Goal: Task Accomplishment & Management: Manage account settings

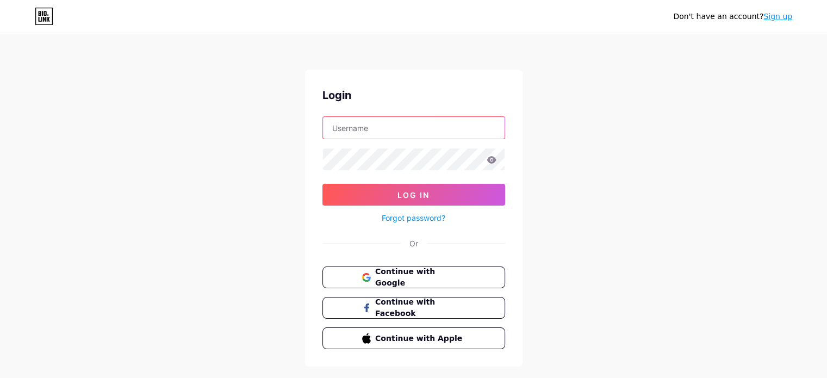
type input "[EMAIL_ADDRESS][DOMAIN_NAME]"
drag, startPoint x: 492, startPoint y: 196, endPoint x: 507, endPoint y: 196, distance: 14.1
click at [492, 196] on button "Log In" at bounding box center [413, 195] width 183 height 22
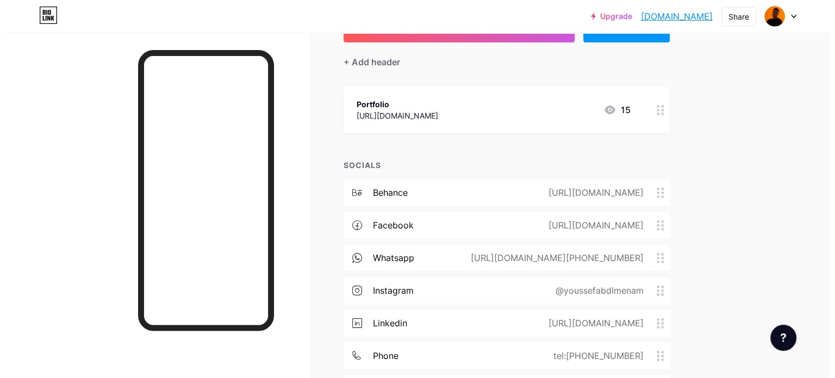
scroll to position [109, 0]
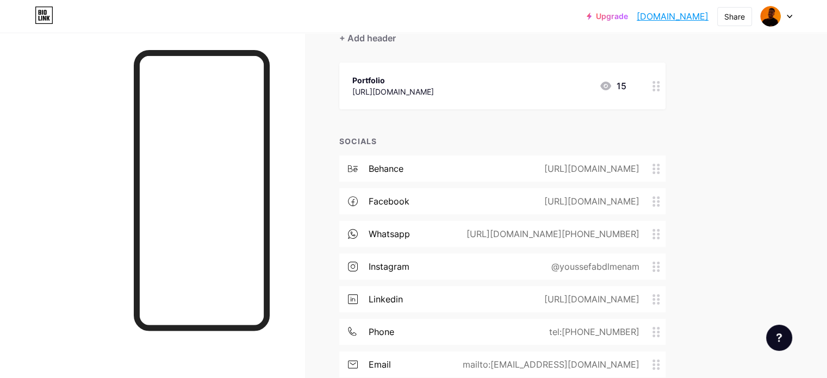
click at [652, 300] on div "[URL][DOMAIN_NAME]" at bounding box center [590, 298] width 126 height 13
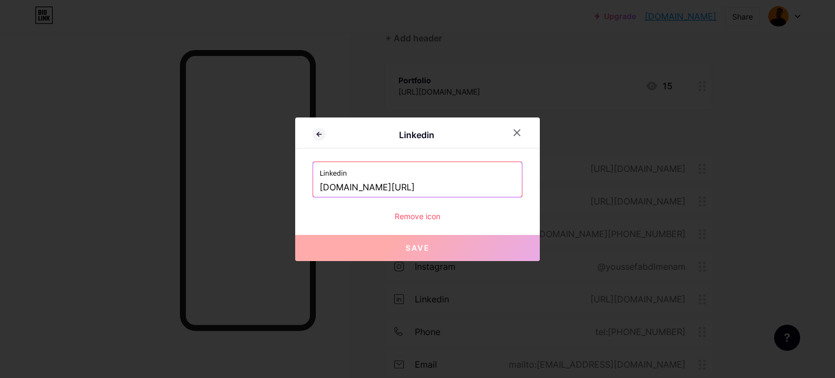
click at [467, 185] on input "[DOMAIN_NAME][URL]" at bounding box center [418, 187] width 196 height 18
paste input "[URL][DOMAIN_NAME]"
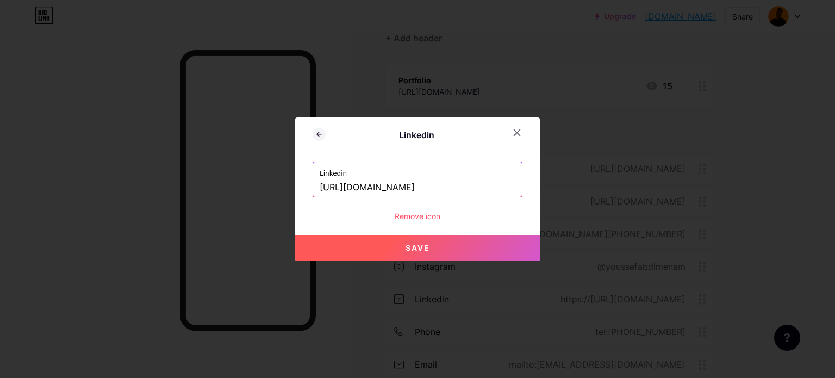
scroll to position [0, 65]
type input "[URL][DOMAIN_NAME]"
click at [427, 247] on button "Save" at bounding box center [417, 248] width 245 height 26
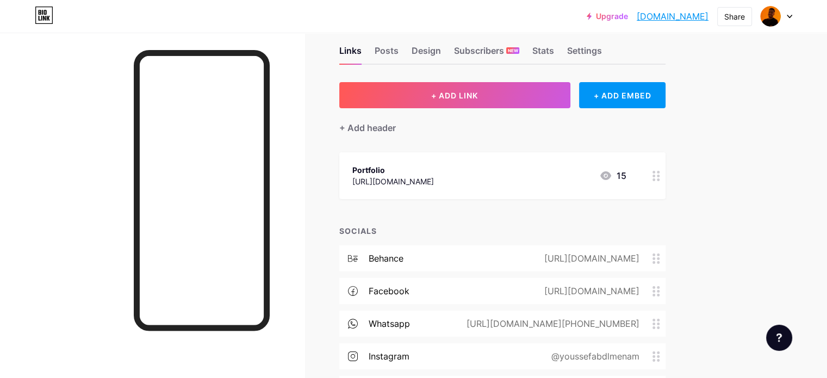
scroll to position [0, 0]
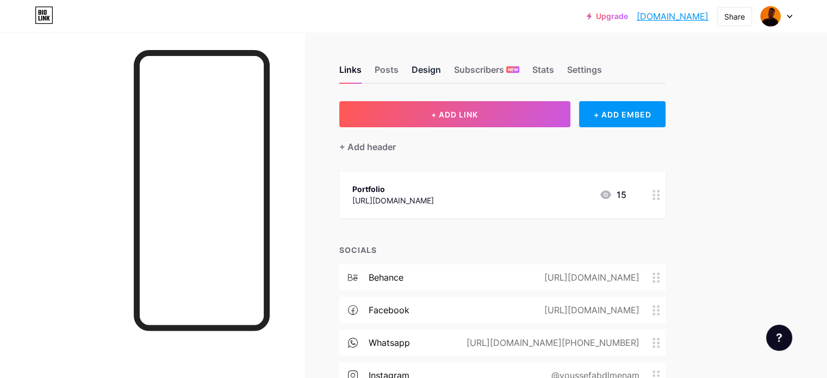
click at [441, 67] on div "Design" at bounding box center [425, 73] width 29 height 20
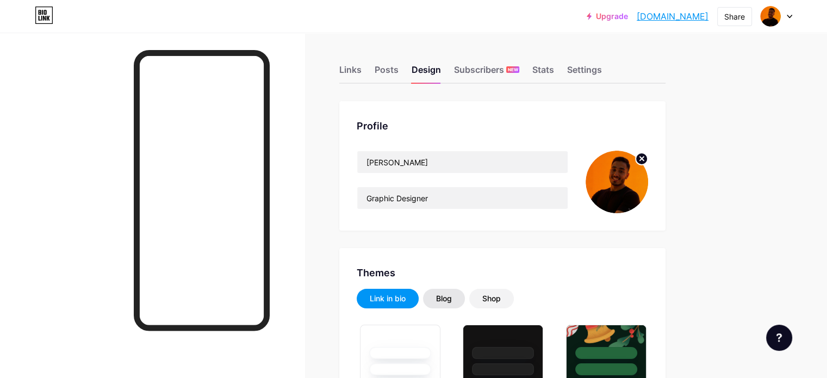
click at [465, 291] on div "Blog" at bounding box center [444, 299] width 42 height 20
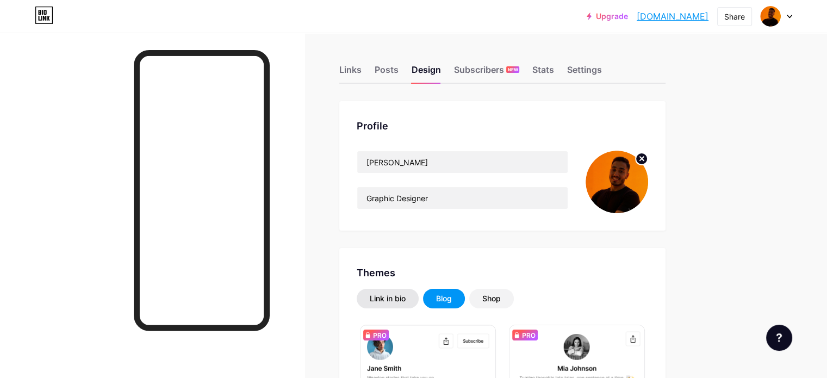
click at [405, 294] on div "Link in bio" at bounding box center [388, 298] width 36 height 11
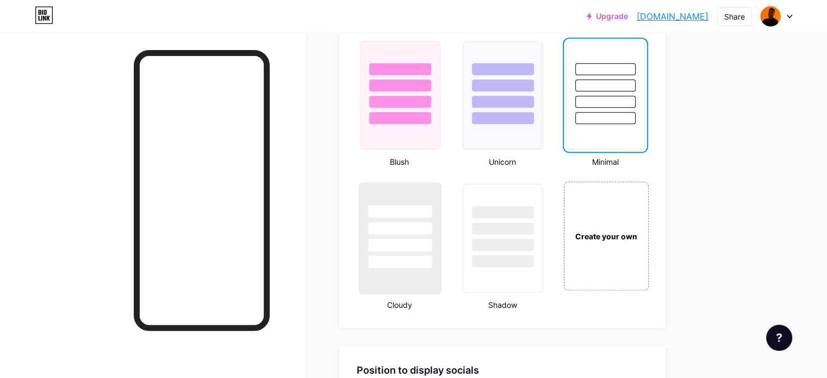
scroll to position [1250, 0]
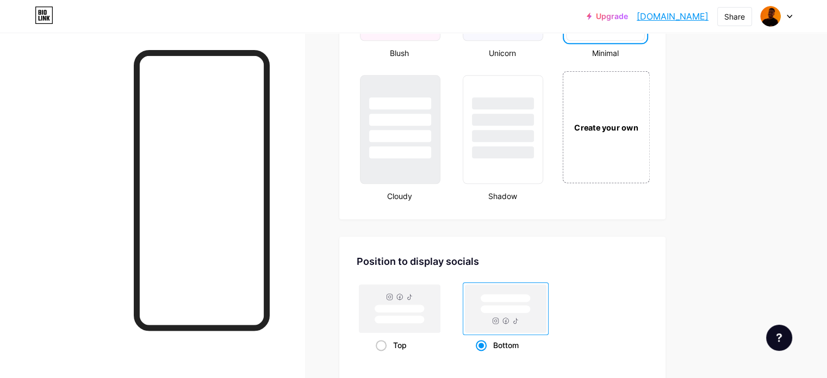
click at [649, 152] on div "Create your own" at bounding box center [606, 127] width 88 height 112
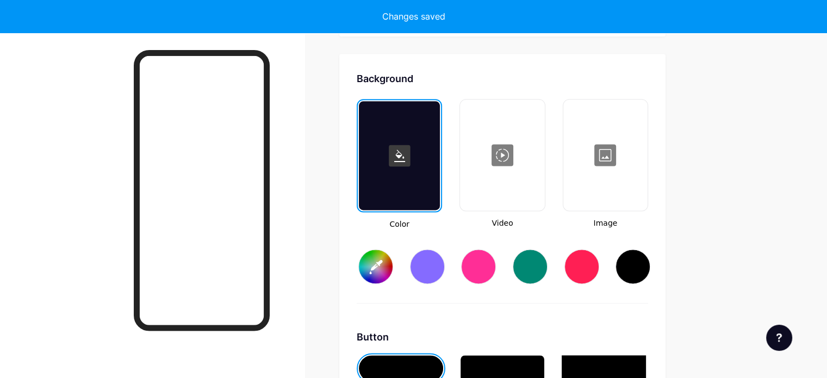
scroll to position [1439, 0]
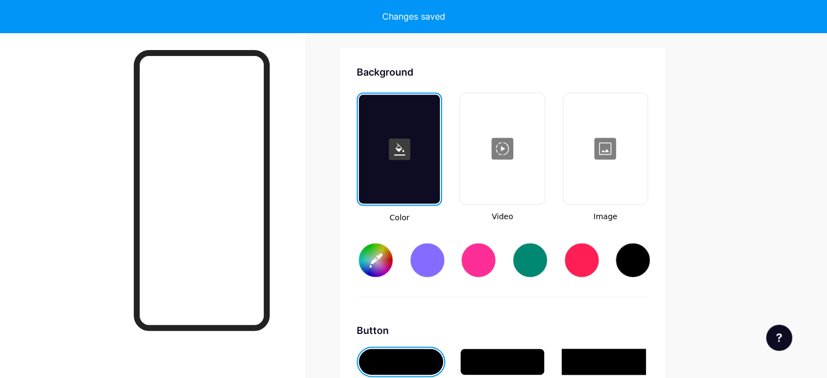
type input "#ffffff"
type input "#000000"
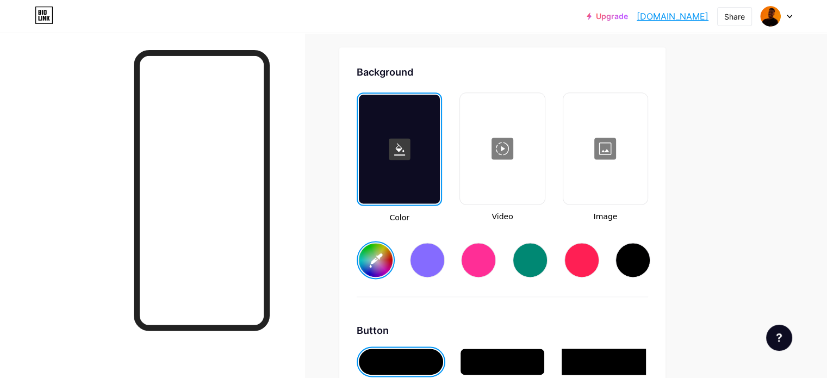
click at [392, 258] on input "#ffffff" at bounding box center [376, 260] width 34 height 34
click at [304, 251] on div at bounding box center [152, 222] width 304 height 378
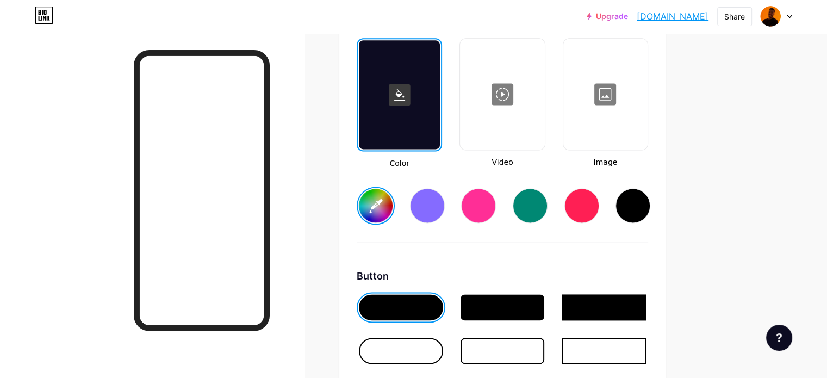
scroll to position [1548, 0]
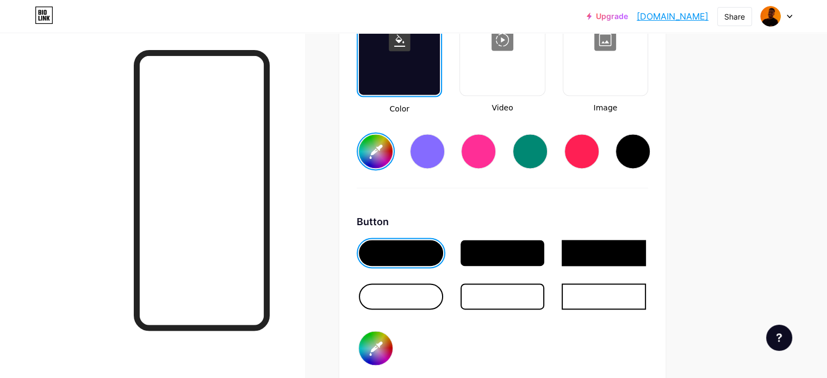
click at [542, 241] on div at bounding box center [502, 253] width 84 height 26
click at [443, 284] on div at bounding box center [401, 296] width 84 height 26
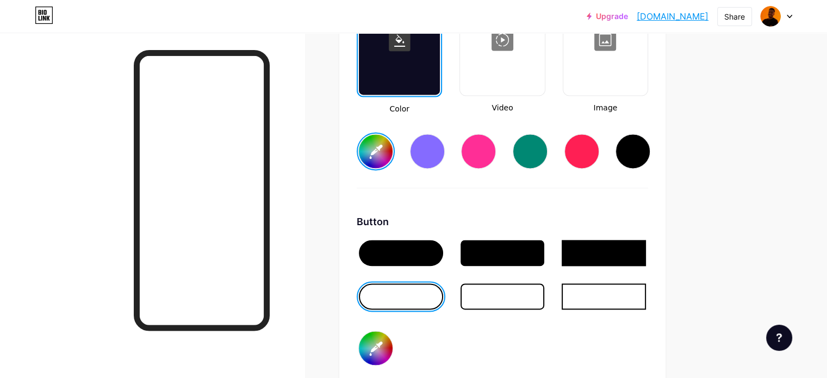
scroll to position [1602, 0]
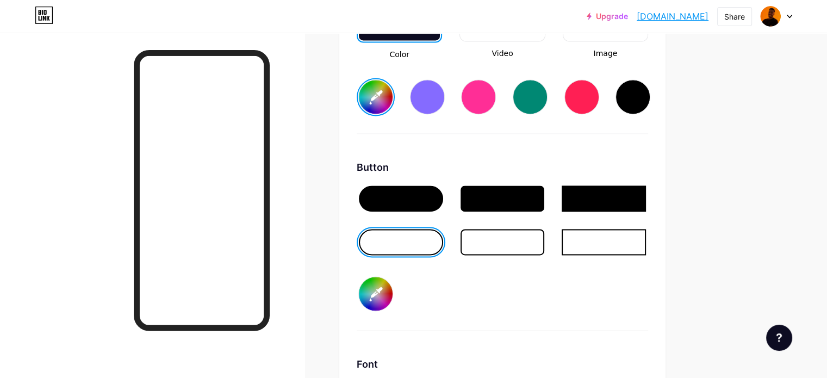
click at [441, 199] on div at bounding box center [401, 198] width 84 height 26
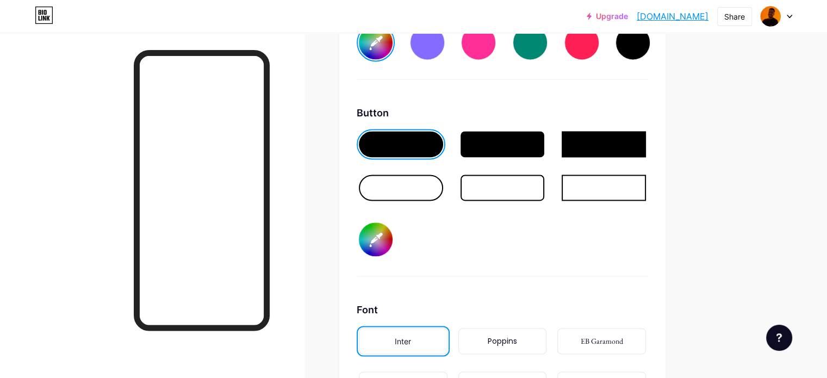
scroll to position [1765, 0]
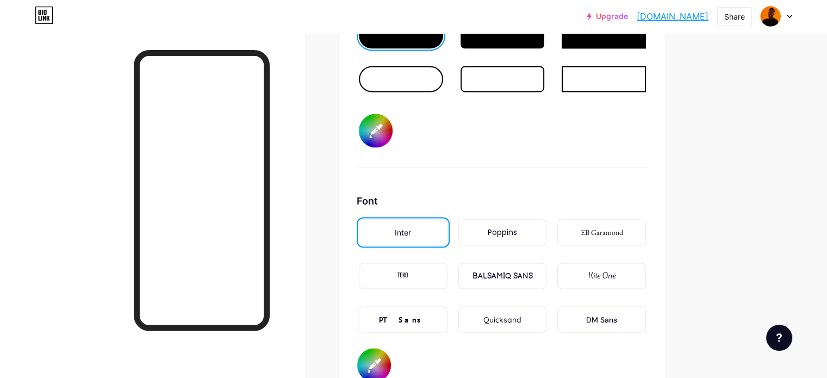
click at [513, 226] on div "Poppins" at bounding box center [502, 232] width 89 height 26
click at [630, 263] on div "Kite One" at bounding box center [601, 276] width 89 height 26
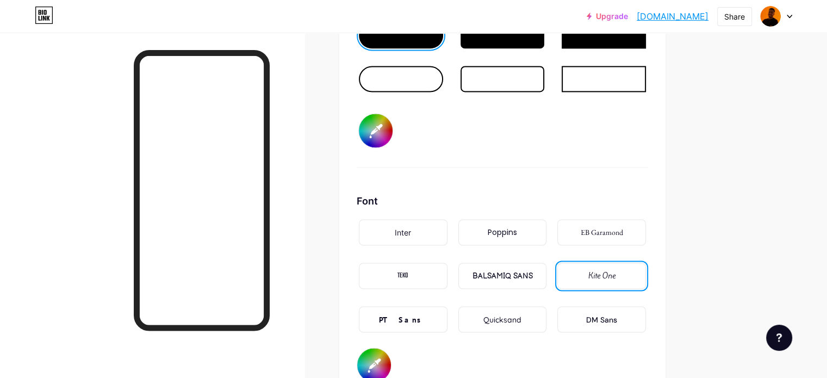
click at [517, 231] on div "Poppins" at bounding box center [502, 232] width 29 height 11
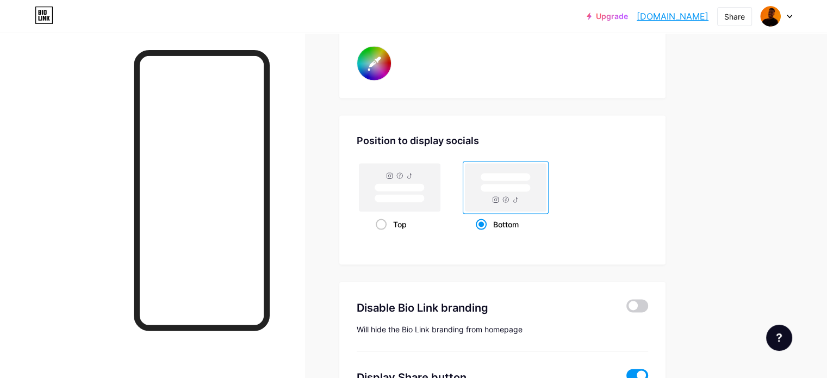
scroll to position [2146, 0]
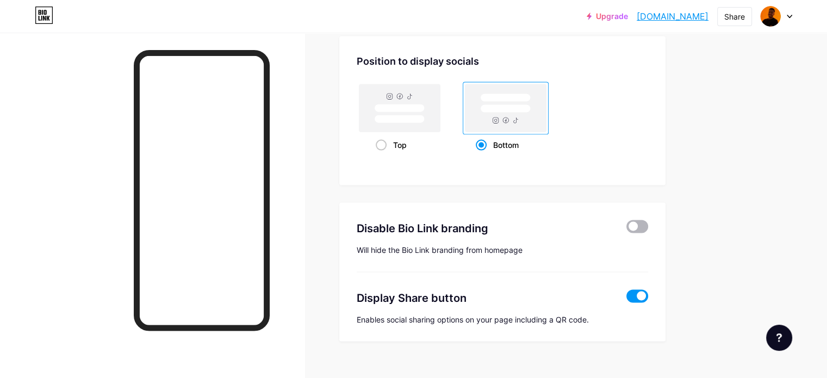
click at [648, 225] on span at bounding box center [637, 226] width 22 height 13
click at [626, 229] on input "checkbox" at bounding box center [626, 229] width 0 height 0
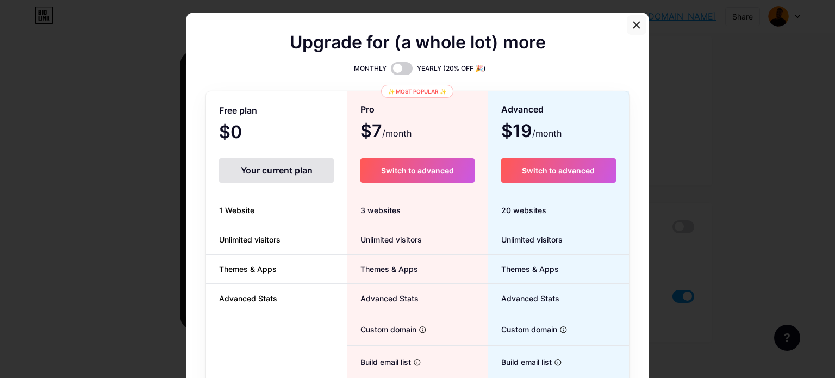
click at [627, 30] on div at bounding box center [637, 25] width 20 height 20
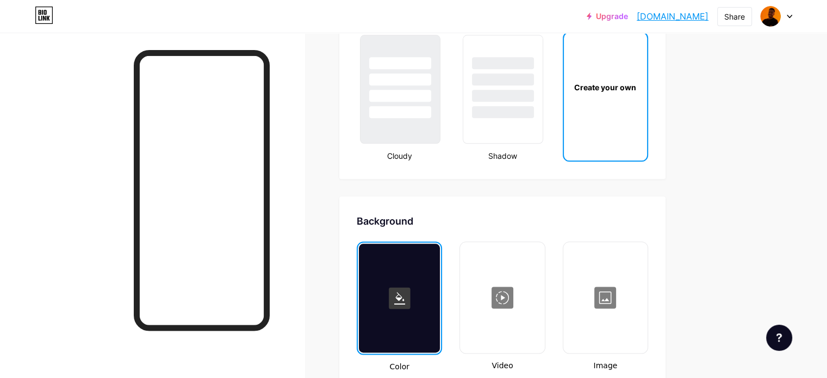
scroll to position [1344, 0]
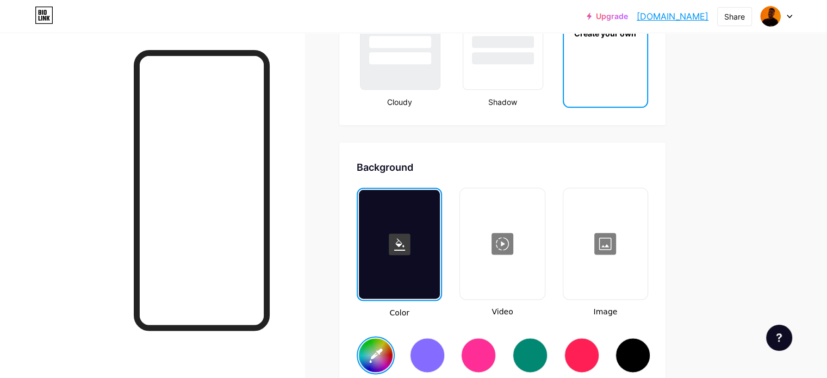
click at [392, 348] on input "#f48702" at bounding box center [376, 355] width 34 height 34
click at [392, 347] on input "#ef6c00" at bounding box center [376, 355] width 34 height 34
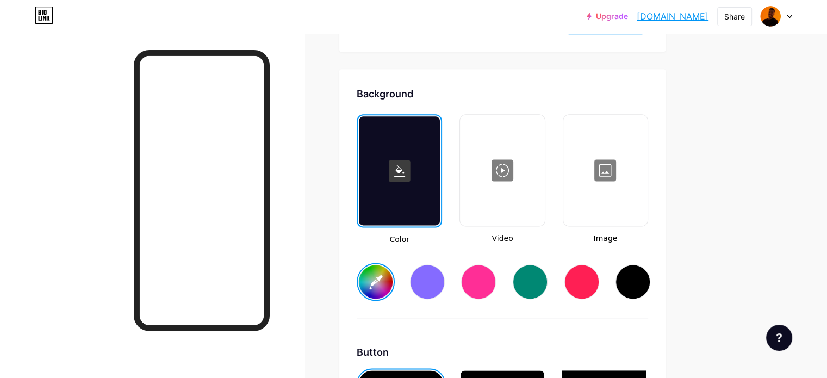
scroll to position [1453, 0]
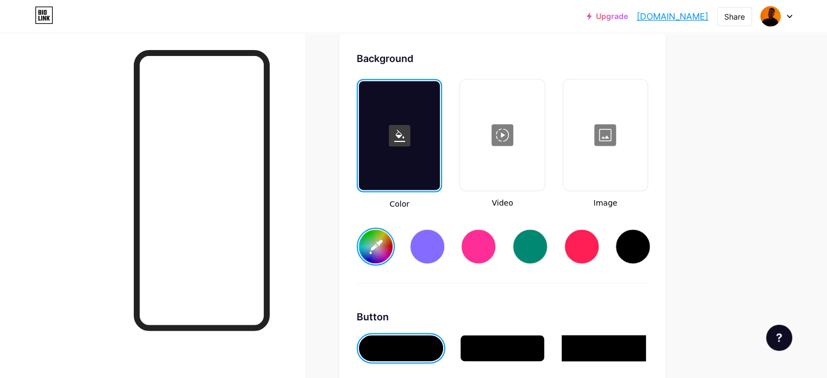
click at [392, 247] on input "#f58c02" at bounding box center [376, 246] width 34 height 34
type input "#000000"
click at [304, 220] on div at bounding box center [152, 222] width 304 height 378
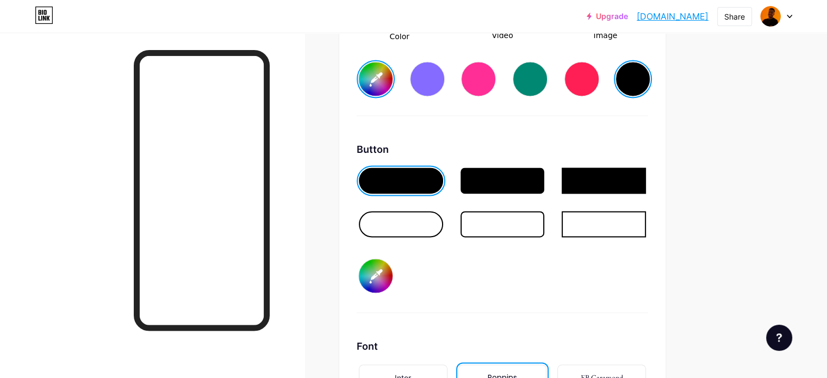
scroll to position [1670, 0]
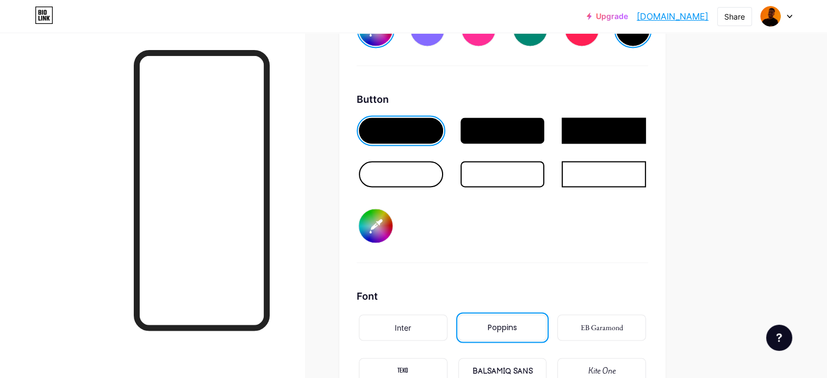
click at [438, 161] on div at bounding box center [401, 174] width 84 height 26
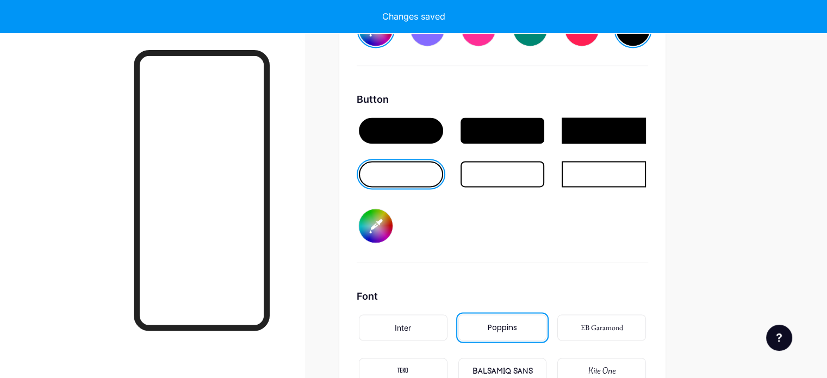
click at [392, 226] on input "#000000" at bounding box center [376, 226] width 34 height 34
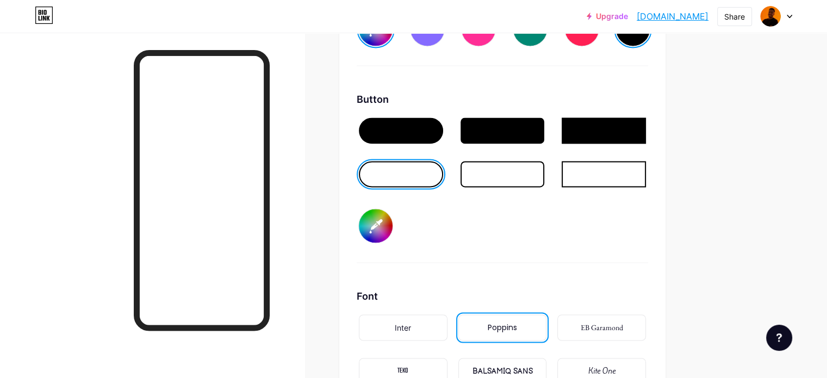
type input "#f48002"
click at [597, 230] on div "Button #f48002" at bounding box center [502, 177] width 291 height 171
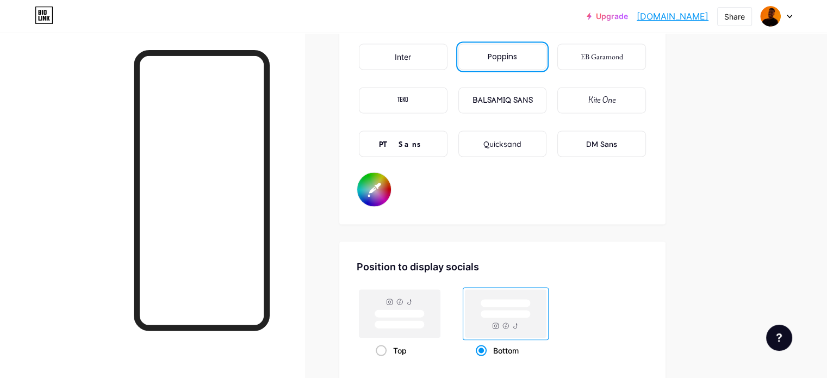
scroll to position [1942, 0]
click at [391, 186] on input "#000000" at bounding box center [374, 188] width 34 height 34
click at [559, 169] on div "Font Inter Poppins EB Garamond TEKO BALSAMIQ SANS Kite One PT Sans Quicksand DM…" at bounding box center [502, 111] width 291 height 189
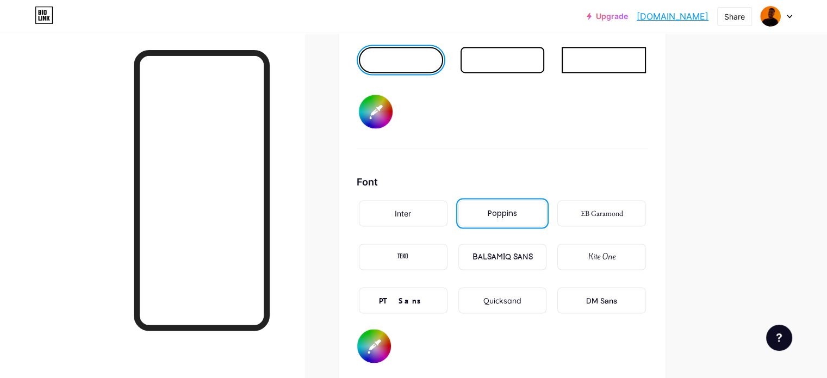
scroll to position [1888, 0]
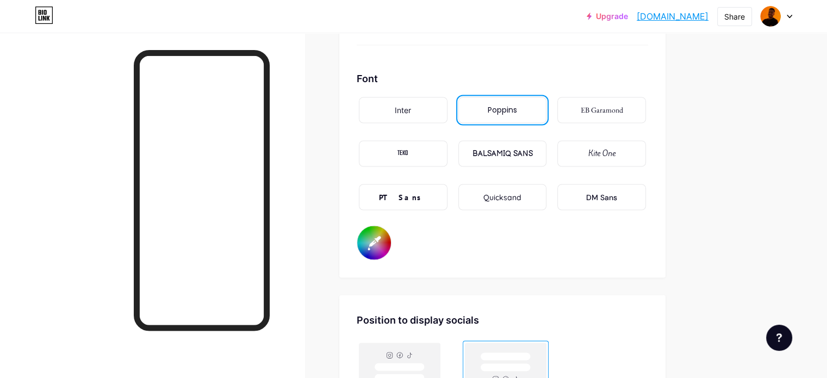
click at [391, 229] on input "#f38201" at bounding box center [374, 243] width 34 height 34
type input "#ffffff"
click at [448, 241] on div "Font Inter Poppins EB Garamond TEKO BALSAMIQ SANS Kite One PT Sans Quicksand DM…" at bounding box center [502, 165] width 291 height 189
click at [734, 18] on div "Share" at bounding box center [734, 16] width 21 height 11
click at [683, 62] on div "Copy link" at bounding box center [670, 56] width 162 height 26
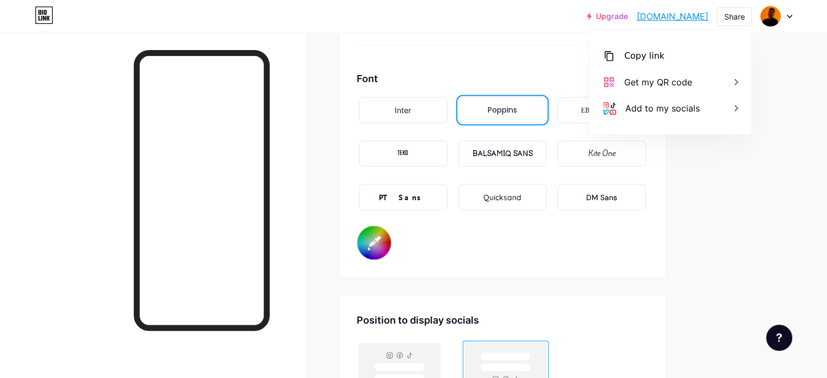
click at [741, 13] on div "Share" at bounding box center [734, 16] width 21 height 11
click at [704, 53] on div "Copy link" at bounding box center [670, 56] width 162 height 26
